Goal: Browse casually

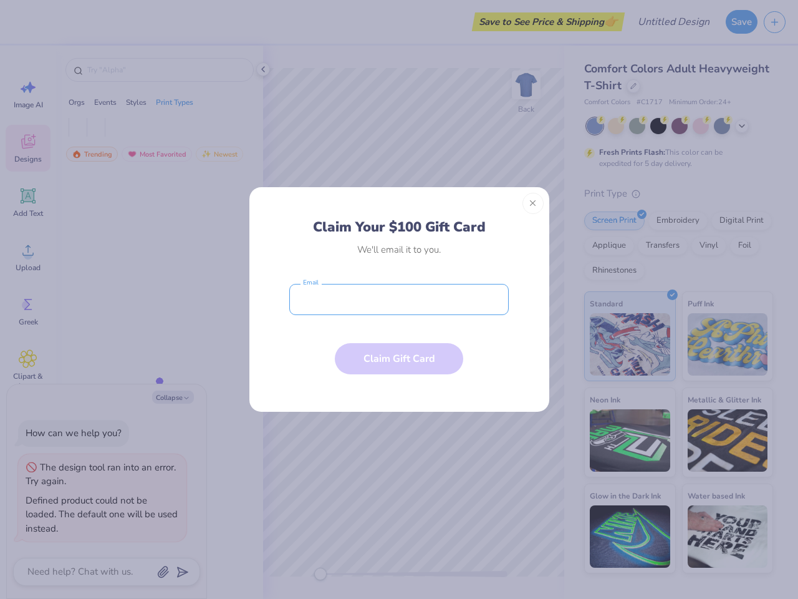
type textarea "x"
click at [399, 299] on input "email" at bounding box center [399, 299] width 220 height 31
click at [533, 203] on button "Close" at bounding box center [533, 203] width 21 height 21
